Goal: Answer question/provide support: Answer question/provide support

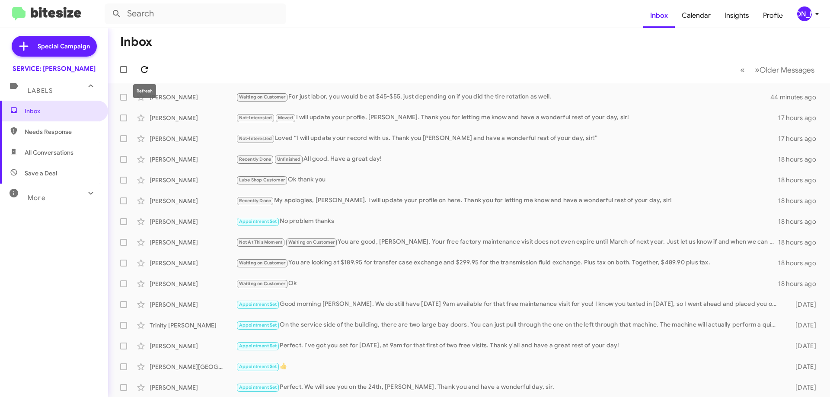
click at [144, 67] on icon at bounding box center [144, 69] width 7 height 7
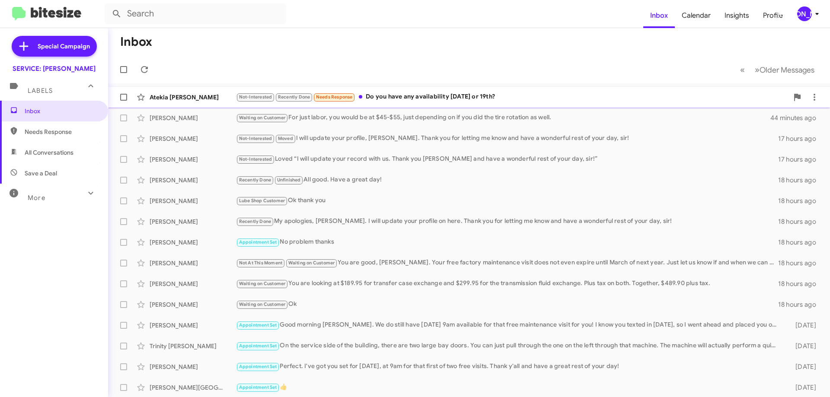
click at [429, 102] on div "Not-Interested Recently Done Needs Response Do you have any availability [DATE]…" at bounding box center [512, 97] width 553 height 10
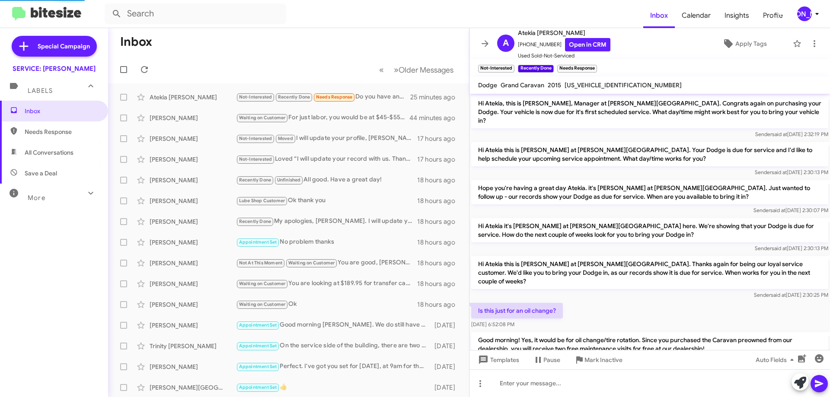
scroll to position [184, 0]
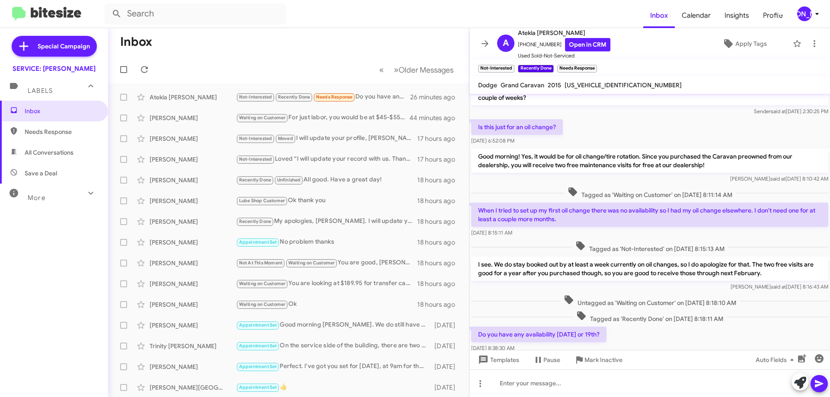
click at [601, 84] on span "[US_VEHICLE_IDENTIFICATION_NUMBER]" at bounding box center [623, 85] width 117 height 8
copy span "[US_VEHICLE_IDENTIFICATION_NUMBER]"
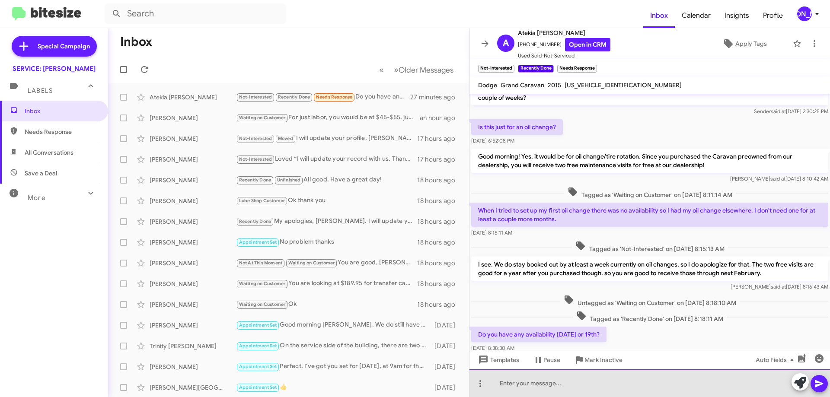
click at [514, 393] on div at bounding box center [650, 384] width 361 height 28
click at [707, 385] on div "We have fully open schedules both days. Every 30 minutes from 8am-11:30, and th…" at bounding box center [650, 384] width 361 height 28
click at [742, 384] on div "We have fully open schedules both days. Every 30 minutes from 8am-11:30a, and t…" at bounding box center [650, 384] width 361 height 28
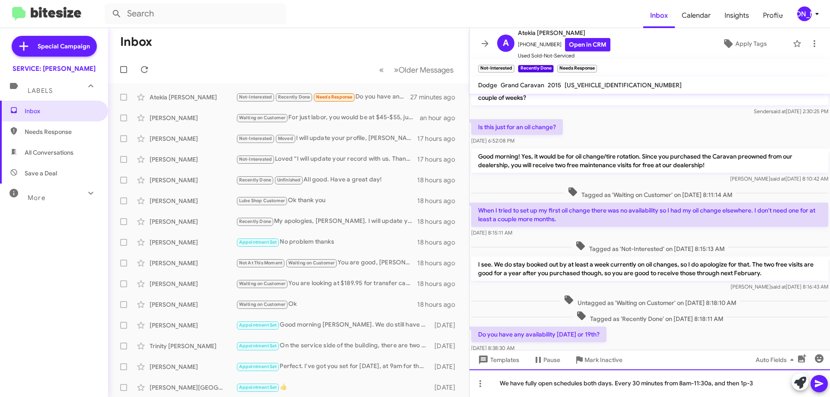
click at [767, 386] on div "We have fully open schedules both days. Every 30 minutes from 8am-11:30a, and t…" at bounding box center [650, 384] width 361 height 28
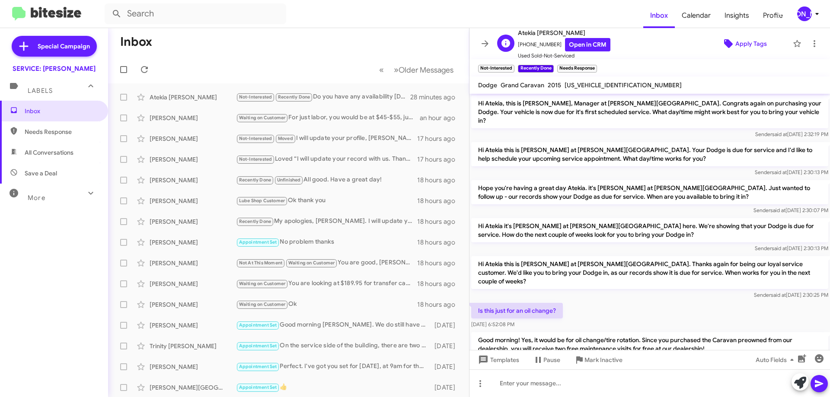
click at [724, 42] on icon at bounding box center [728, 43] width 9 height 9
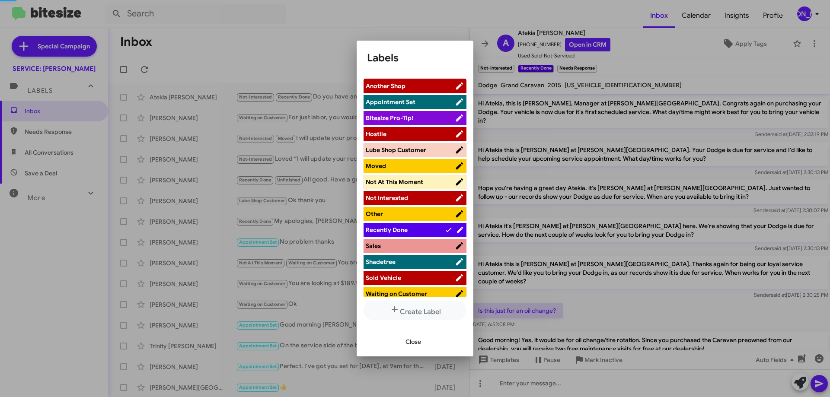
click at [418, 227] on span "Recently Done" at bounding box center [405, 230] width 79 height 9
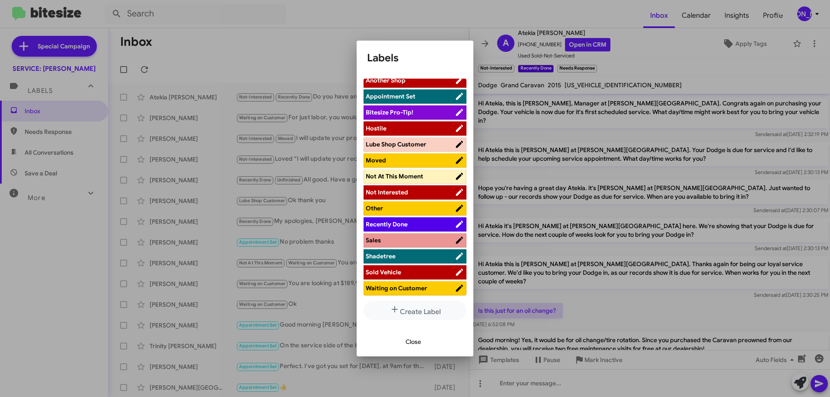
click at [421, 287] on span "Waiting on Customer" at bounding box center [396, 288] width 61 height 8
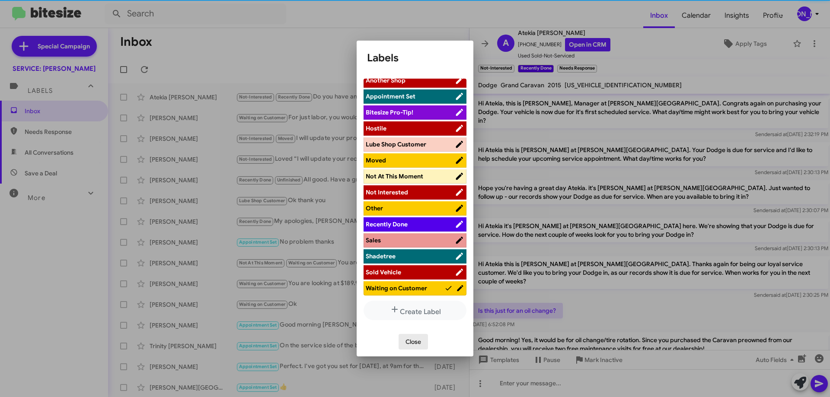
drag, startPoint x: 413, startPoint y: 343, endPoint x: 493, endPoint y: 245, distance: 126.5
click at [413, 342] on span "Close" at bounding box center [414, 342] width 16 height 16
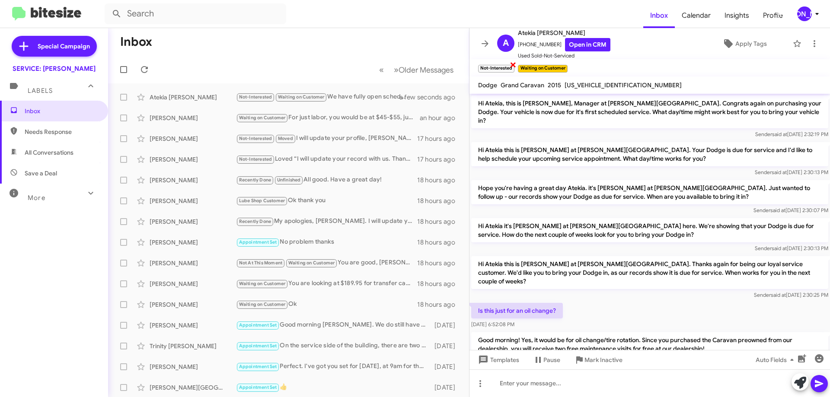
click at [513, 66] on span "×" at bounding box center [513, 64] width 7 height 10
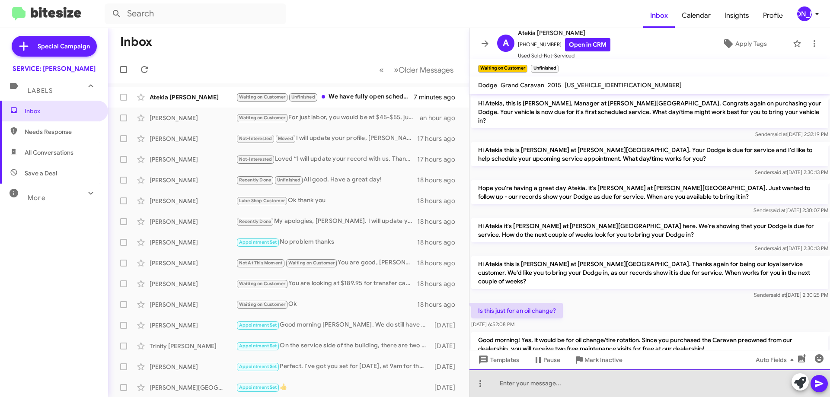
click at [659, 388] on div at bounding box center [650, 384] width 361 height 28
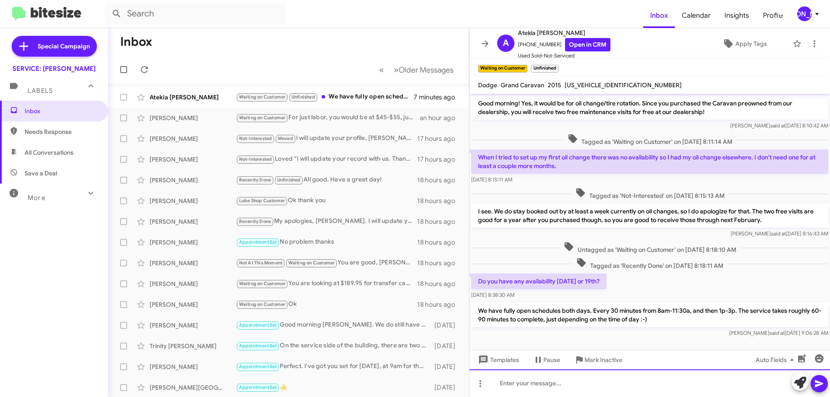
scroll to position [241, 0]
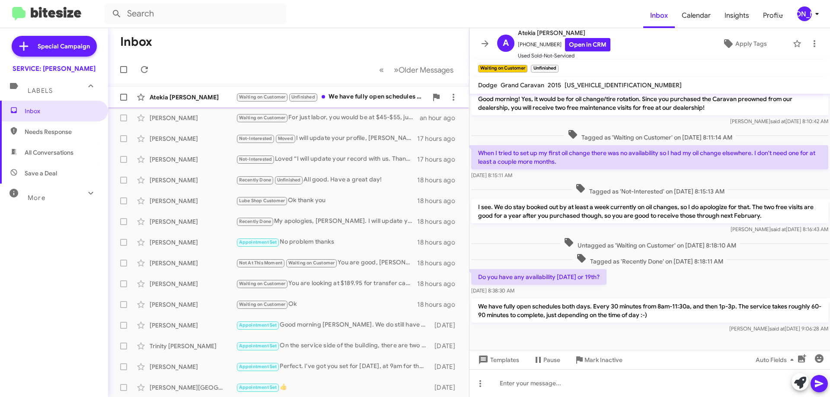
click at [371, 94] on div "Waiting on Customer Unfinished We have fully open schedules both days. Every 30…" at bounding box center [332, 97] width 192 height 10
click at [62, 150] on span "All Conversations" at bounding box center [49, 152] width 49 height 9
type input "in:all-conversations"
